Goal: Navigation & Orientation: Find specific page/section

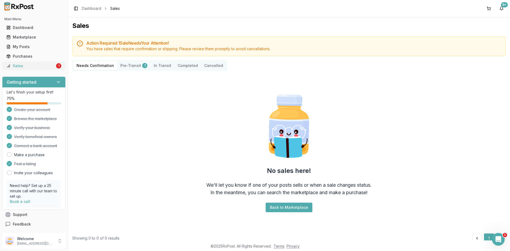
click at [57, 67] on div "1" at bounding box center [58, 65] width 5 height 5
click at [36, 66] on div "Sales" at bounding box center [30, 65] width 49 height 5
click at [30, 55] on div "Purchases" at bounding box center [33, 56] width 55 height 5
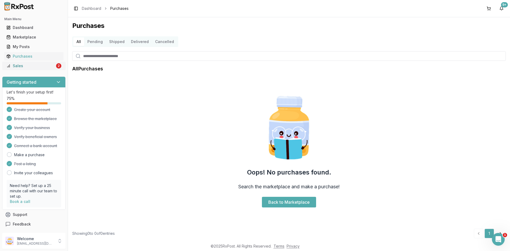
click at [29, 66] on div "Sales" at bounding box center [30, 65] width 49 height 5
